Goal: Task Accomplishment & Management: Manage account settings

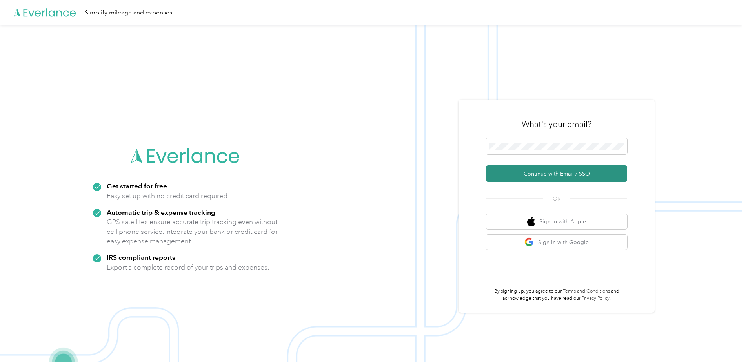
click at [538, 171] on button "Continue with Email / SSO" at bounding box center [556, 173] width 141 height 16
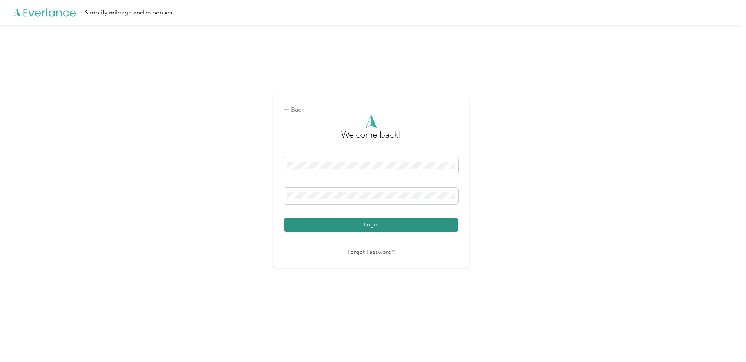
click at [408, 222] on button "Login" at bounding box center [371, 225] width 174 height 14
